Goal: Find specific page/section: Find specific page/section

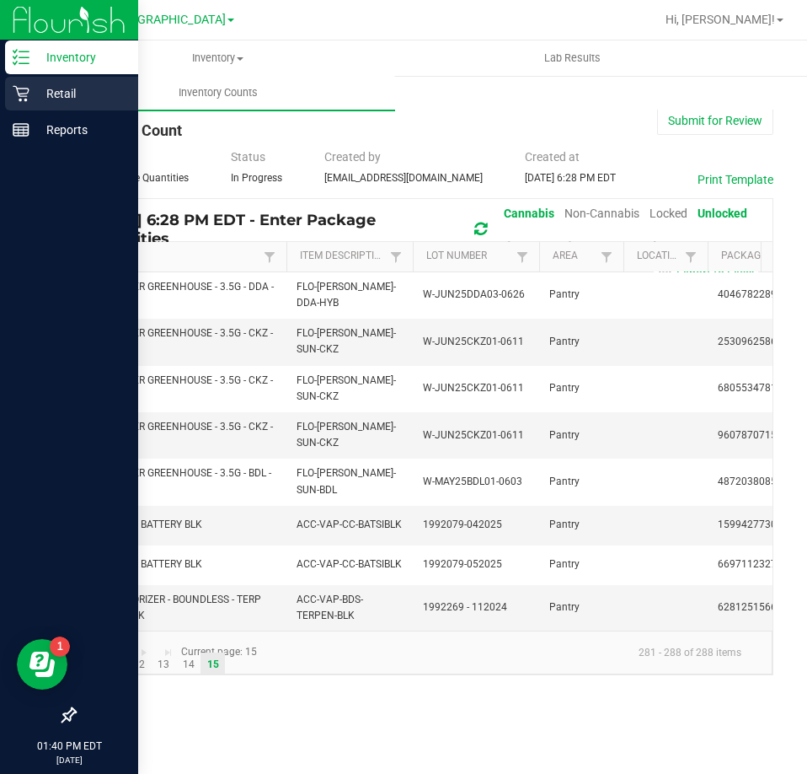
click at [24, 90] on icon at bounding box center [21, 93] width 17 height 17
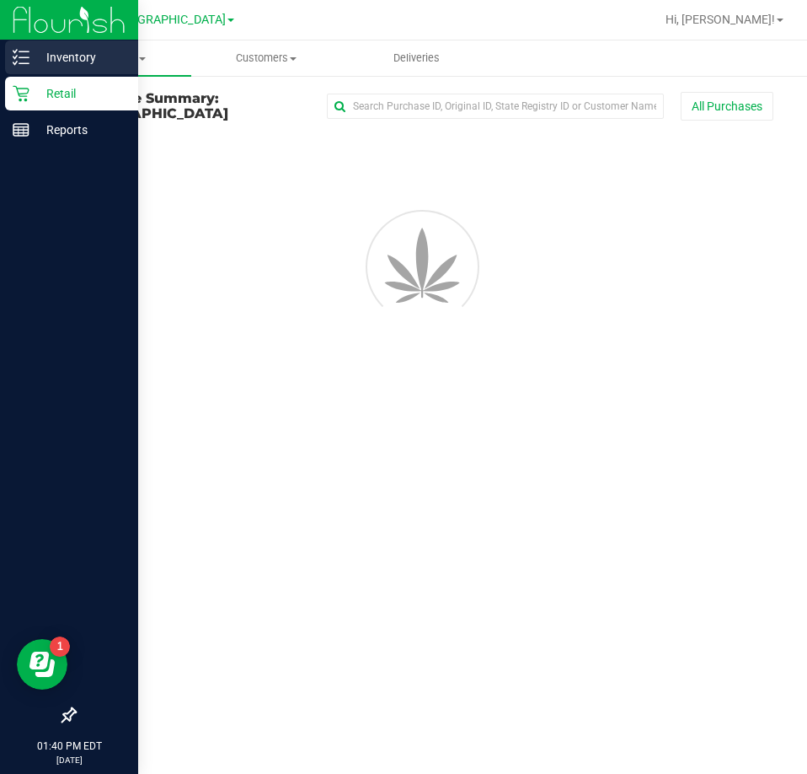
click at [70, 56] on p "Inventory" at bounding box center [79, 57] width 101 height 20
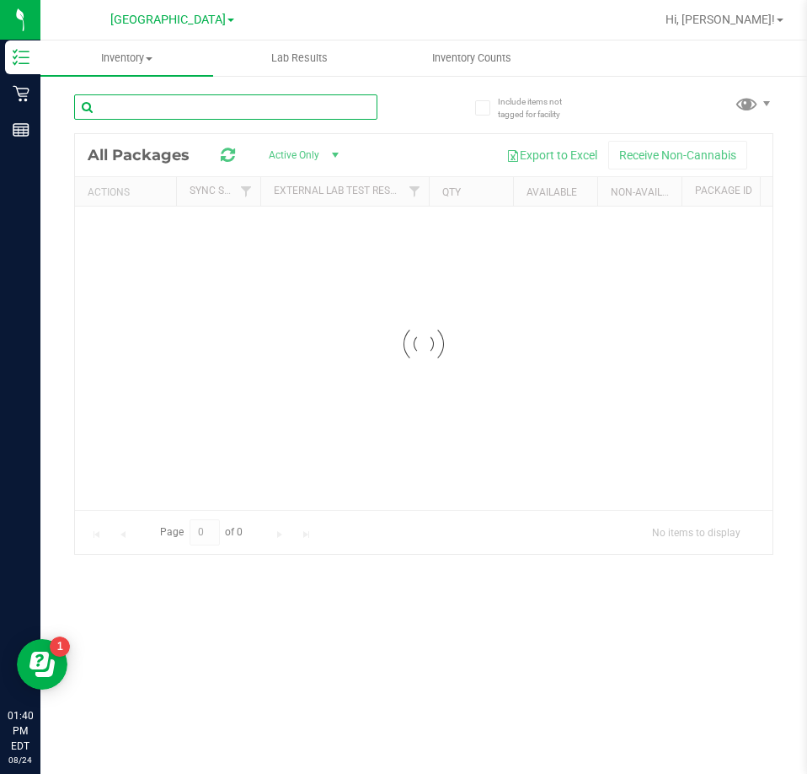
click at [198, 110] on input "text" at bounding box center [225, 106] width 303 height 25
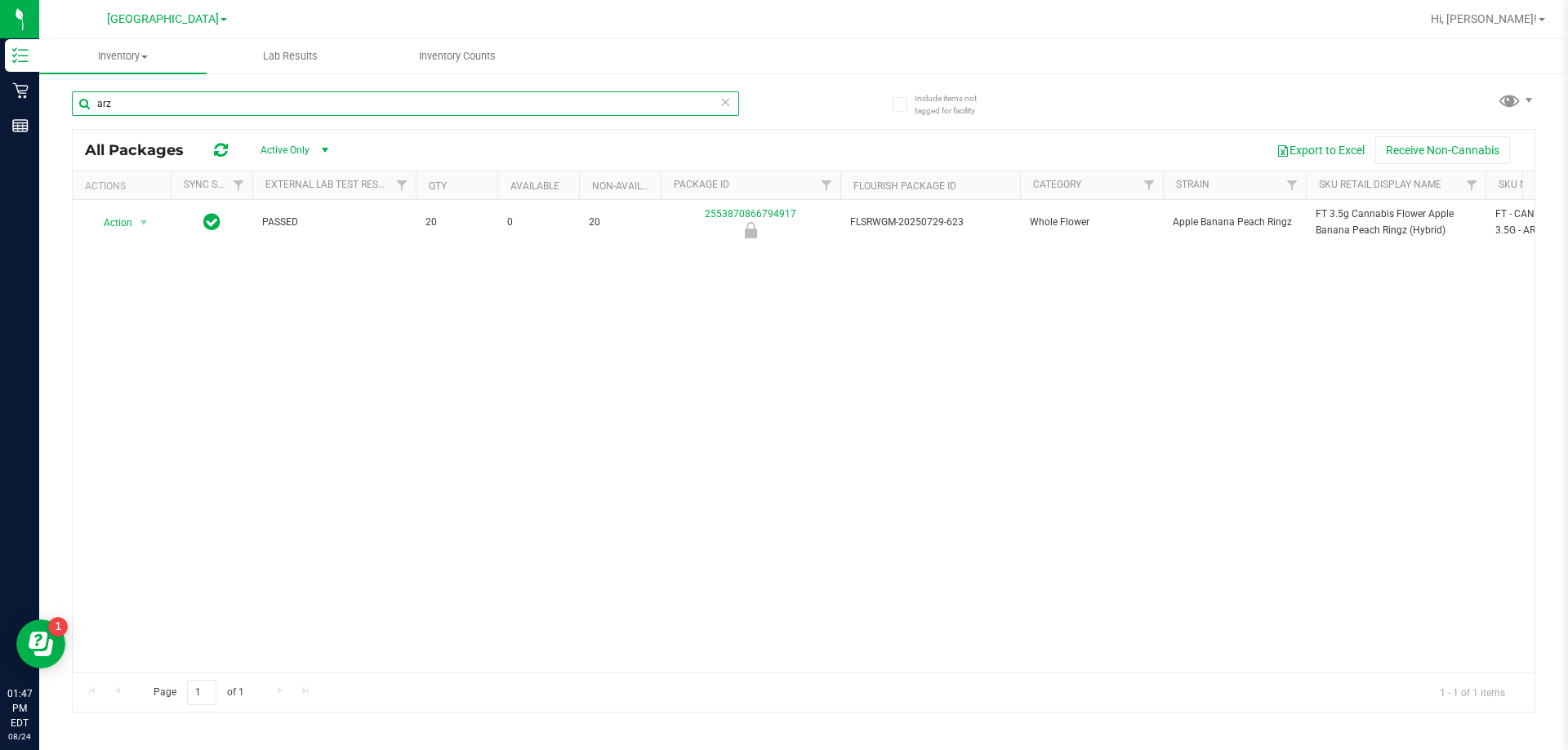
type input "arz"
